Goal: Transaction & Acquisition: Obtain resource

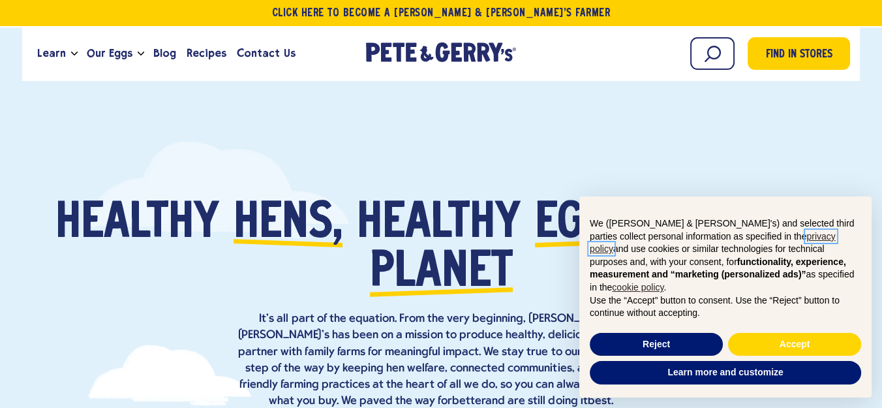
scroll to position [40, 0]
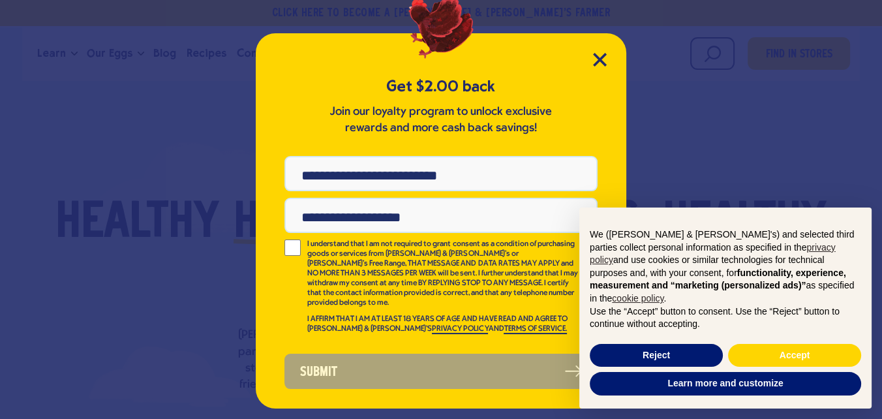
click at [456, 14] on div at bounding box center [440, 29] width 65 height 65
click at [594, 53] on icon "Close Modal" at bounding box center [600, 59] width 12 height 12
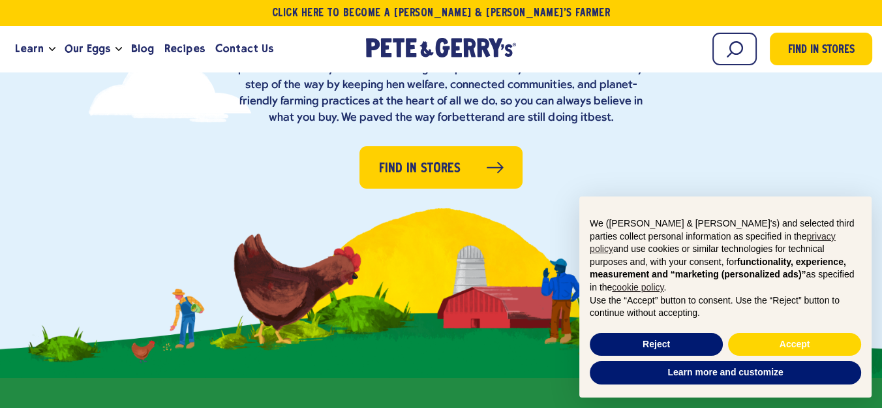
scroll to position [290, 0]
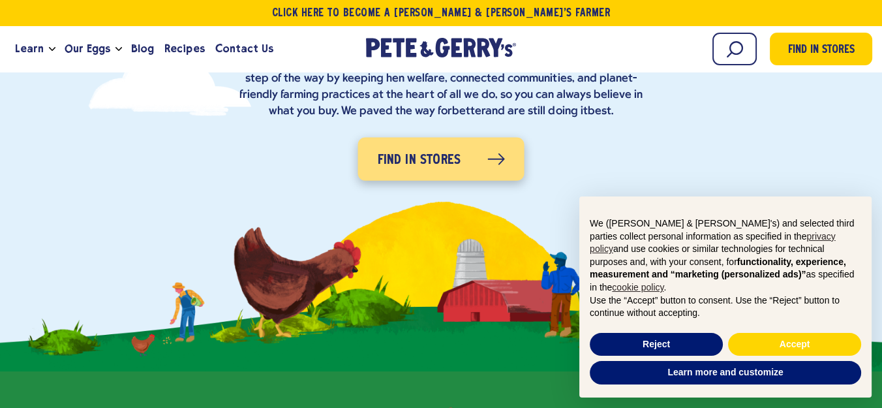
click at [432, 168] on span "Find in Stores" at bounding box center [420, 160] width 84 height 21
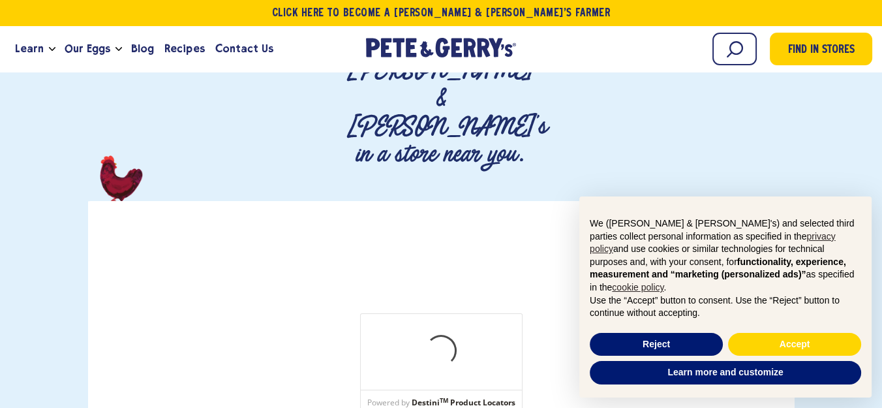
scroll to position [193, 0]
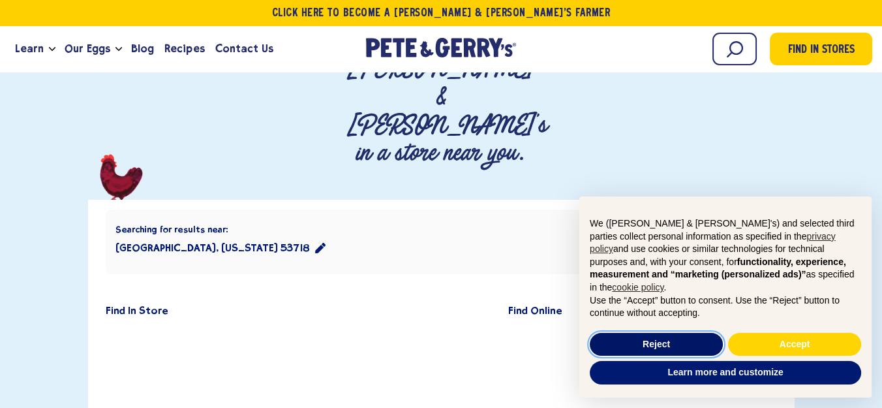
click at [682, 344] on button "Reject" at bounding box center [656, 344] width 133 height 23
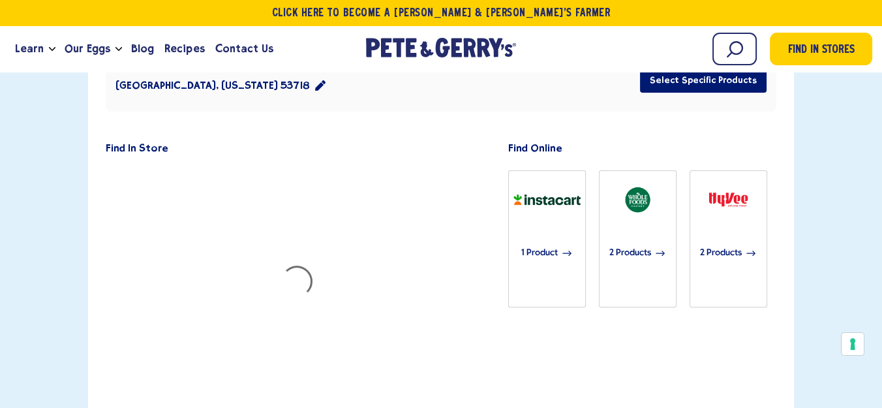
scroll to position [386, 0]
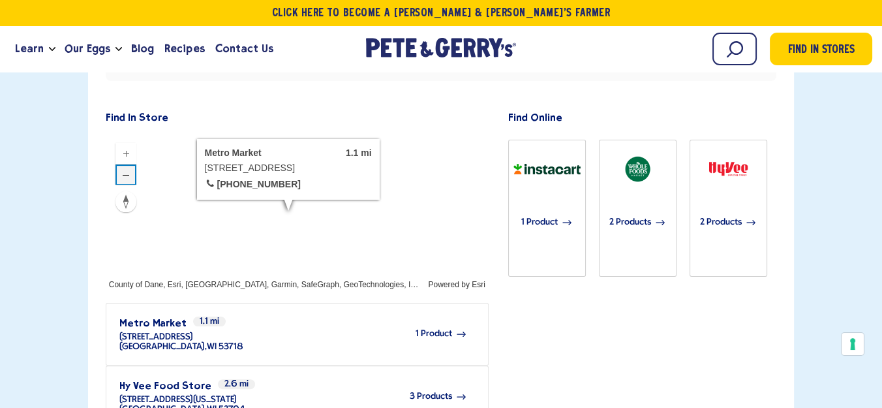
click at [127, 164] on button "Zoom out" at bounding box center [125, 174] width 21 height 21
click at [127, 170] on icon "Zoom out" at bounding box center [126, 175] width 10 height 10
click at [128, 170] on icon "Zoom out" at bounding box center [126, 175] width 10 height 10
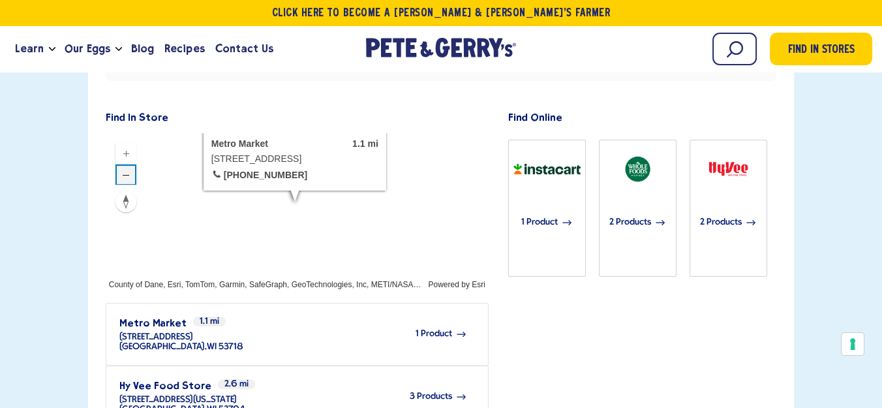
click at [128, 170] on icon "Zoom out" at bounding box center [126, 175] width 10 height 10
click at [783, 177] on div "Searching for results near: [GEOGRAPHIC_DATA], [US_STATE] 53718 Select Specific…" at bounding box center [441, 406] width 707 height 799
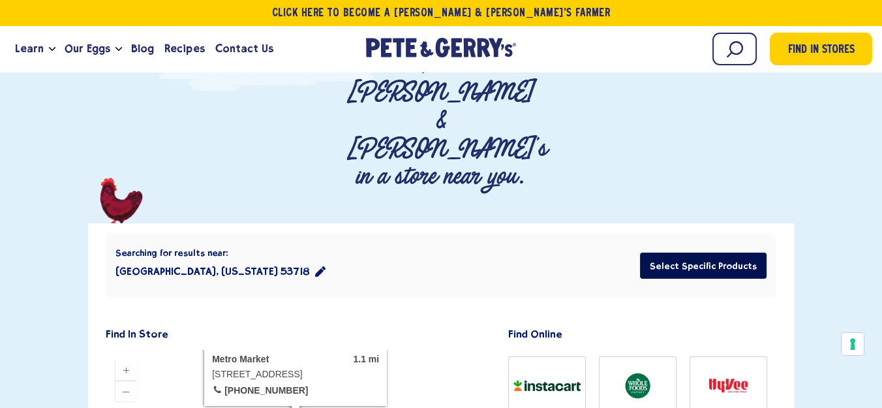
scroll to position [193, 0]
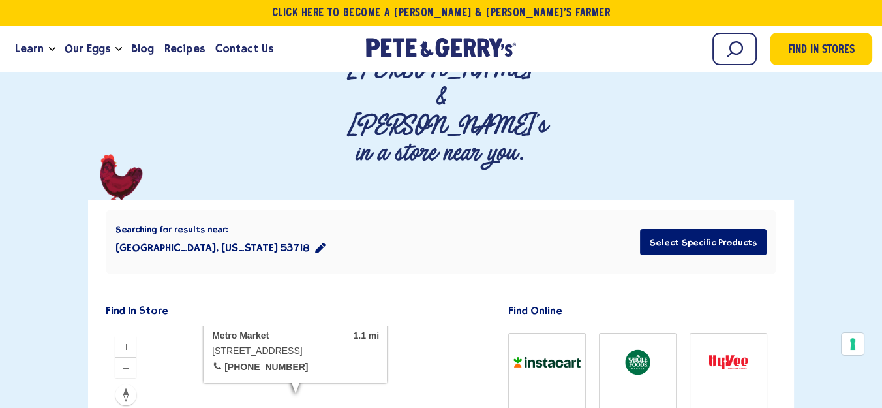
click at [315, 243] on icon "location filter" at bounding box center [320, 248] width 10 height 10
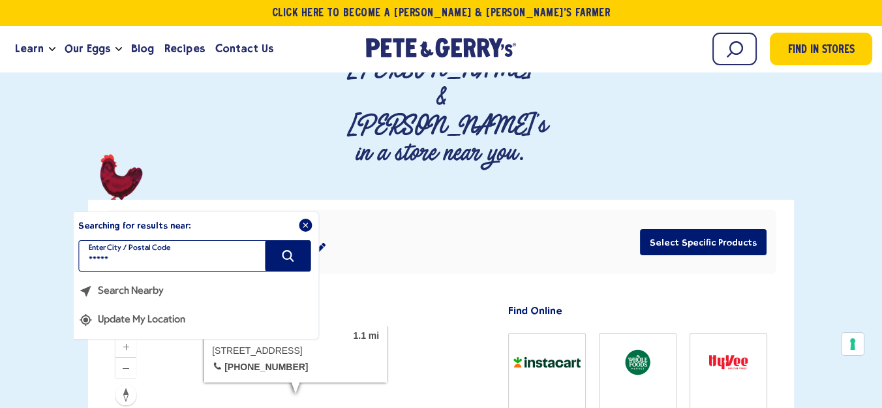
drag, startPoint x: 128, startPoint y: 184, endPoint x: 87, endPoint y: 186, distance: 40.5
click at [87, 240] on input "*****" at bounding box center [194, 255] width 232 height 31
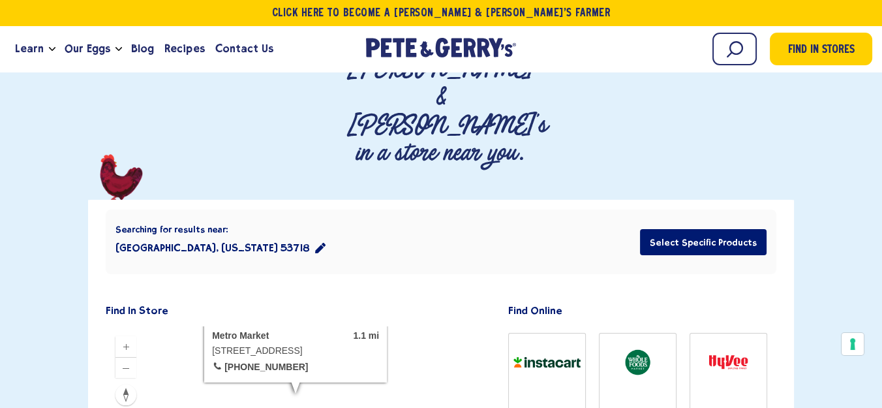
type input "*****"
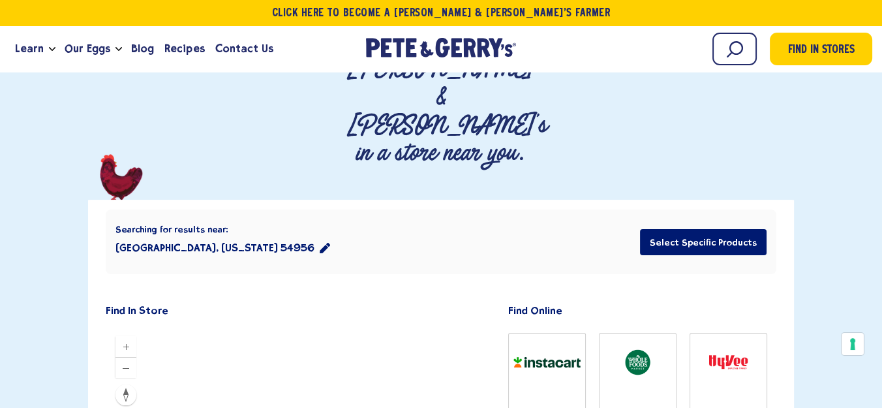
click at [320, 243] on icon "location filter" at bounding box center [325, 248] width 10 height 10
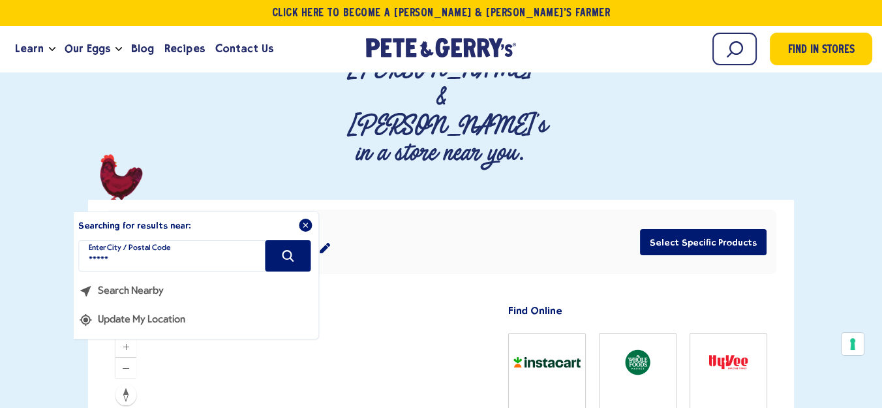
drag, startPoint x: 214, startPoint y: 187, endPoint x: 71, endPoint y: 189, distance: 142.9
type input "*****"
click at [289, 249] on icon "Search" at bounding box center [288, 256] width 14 height 14
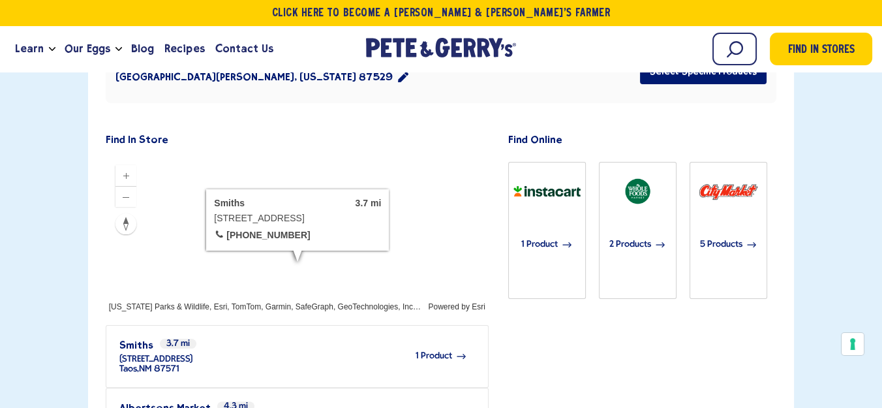
scroll to position [483, 0]
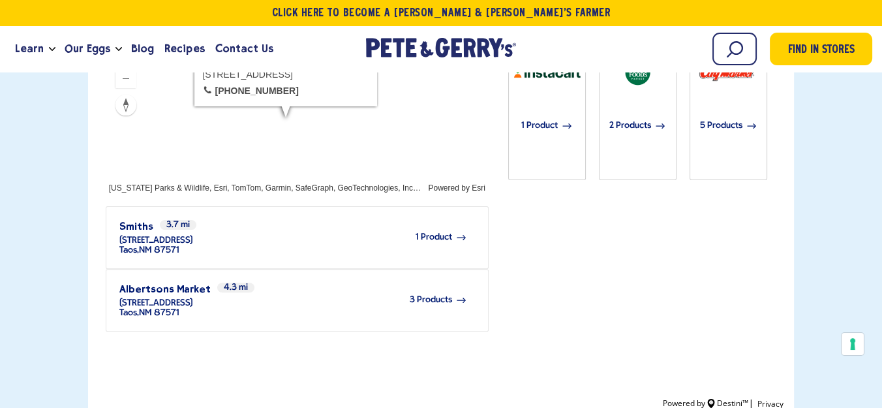
click at [442, 295] on span "3 Products" at bounding box center [431, 300] width 42 height 10
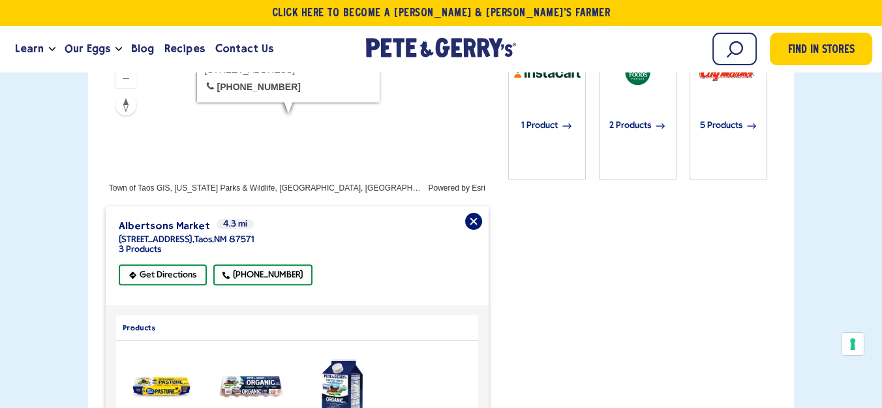
scroll to position [290, 0]
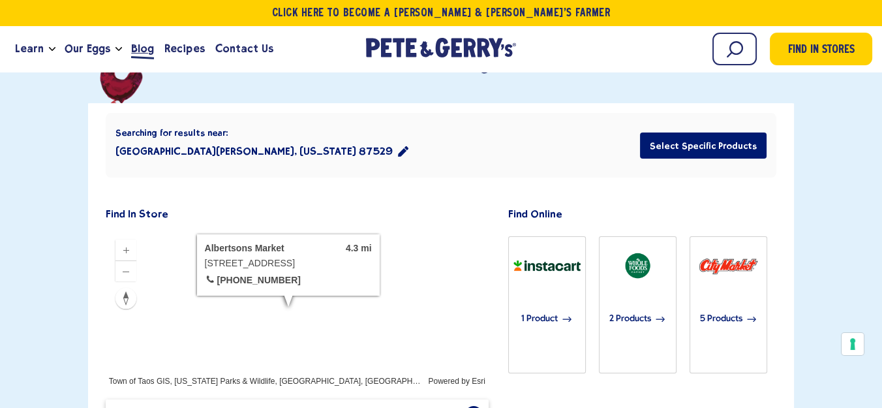
click at [149, 53] on span "Blog" at bounding box center [142, 48] width 23 height 16
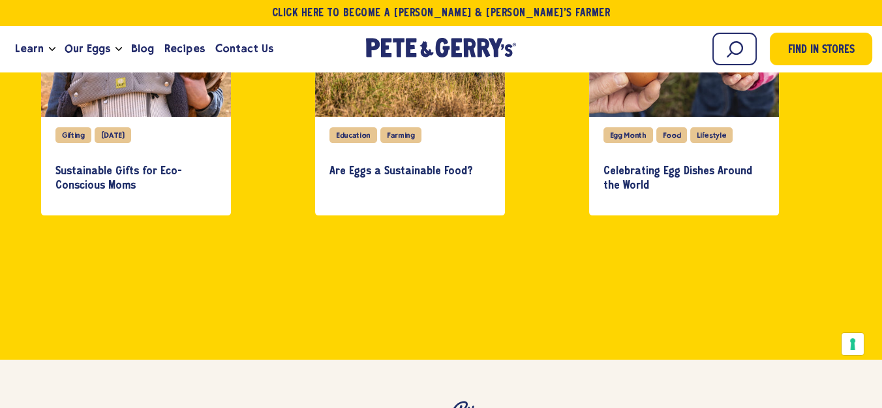
scroll to position [193, 0]
